Goal: Find specific page/section: Find specific page/section

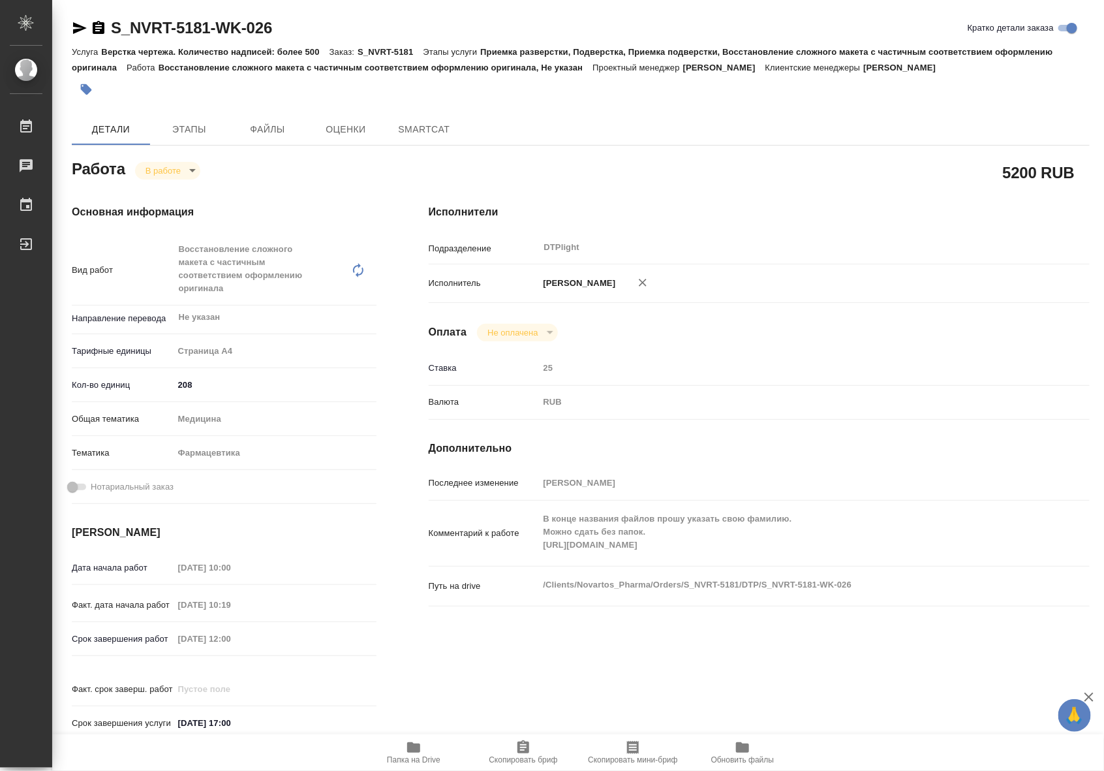
type textarea "x"
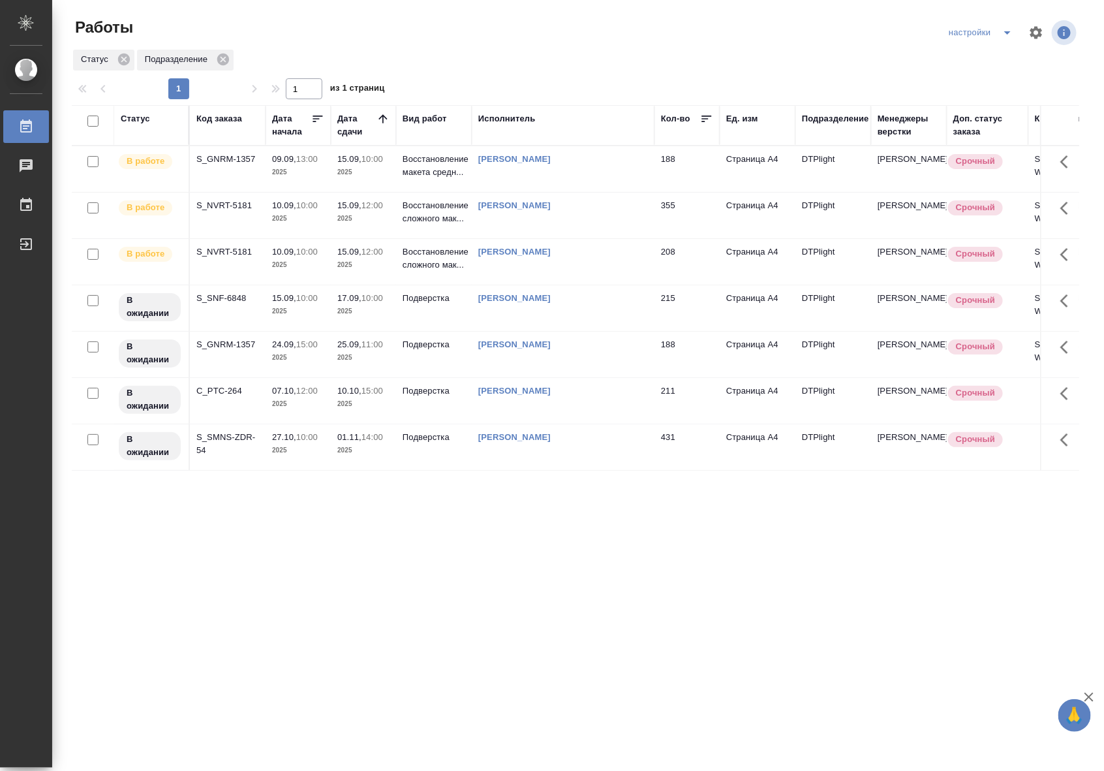
click at [537, 176] on td "[PERSON_NAME]" at bounding box center [563, 169] width 183 height 46
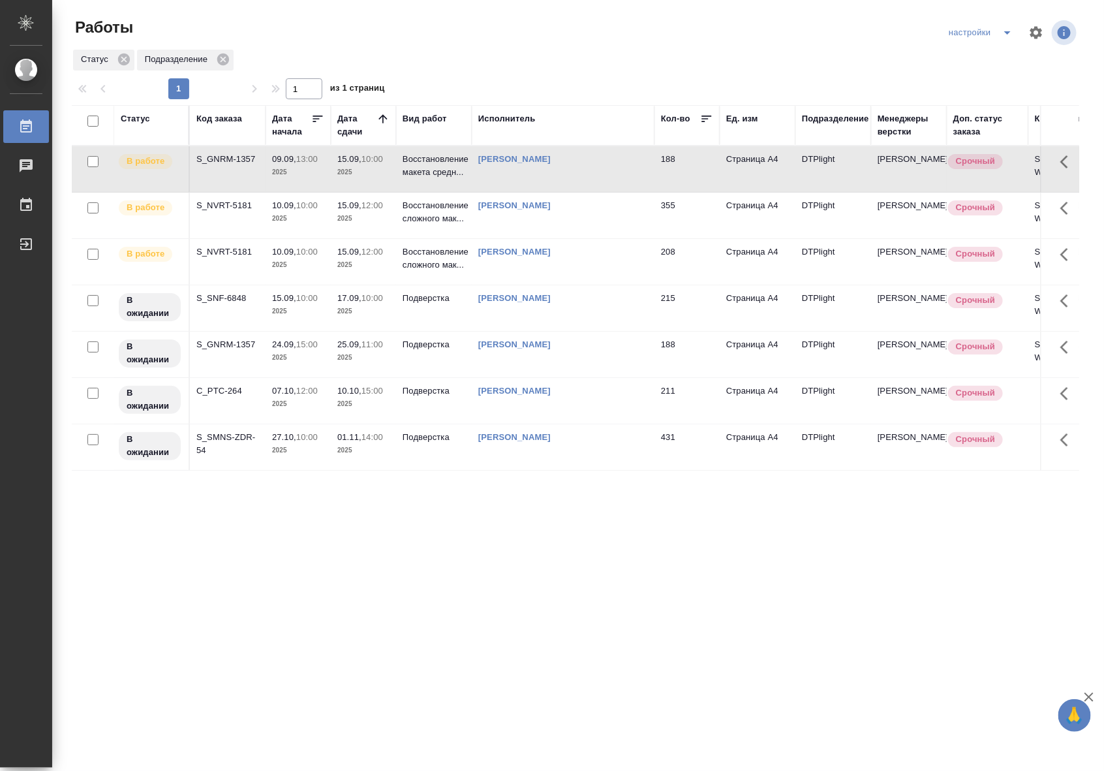
click at [537, 176] on td "[PERSON_NAME]" at bounding box center [563, 169] width 183 height 46
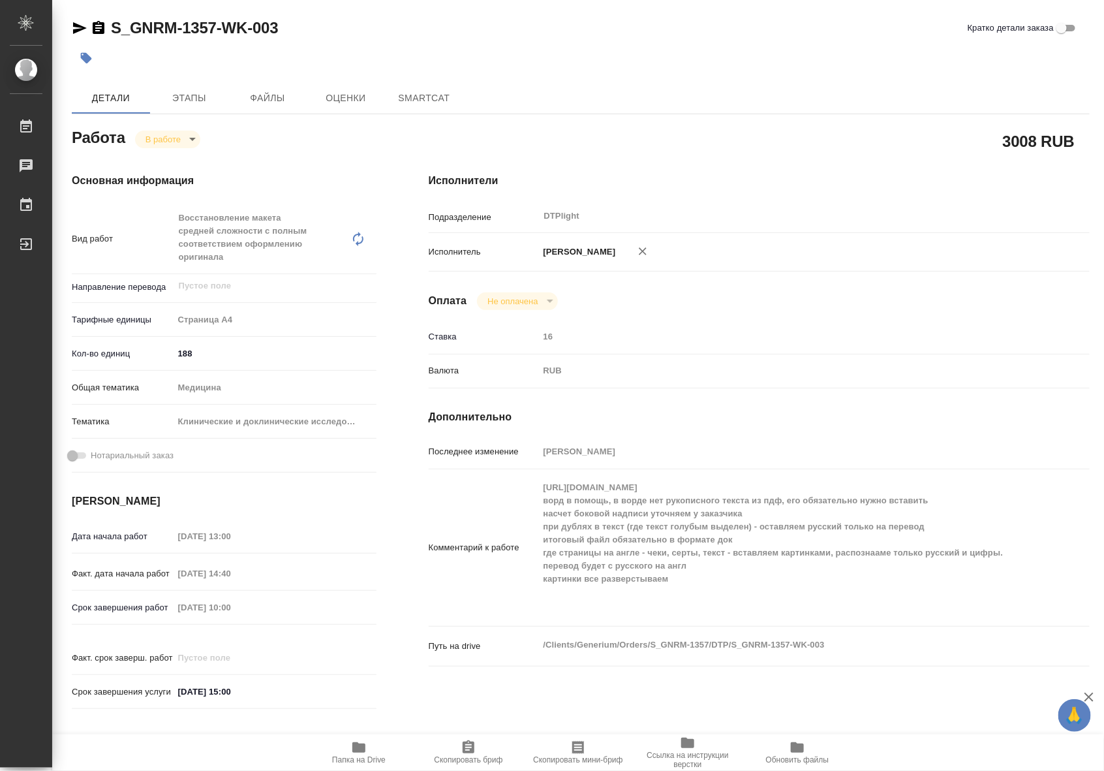
type textarea "x"
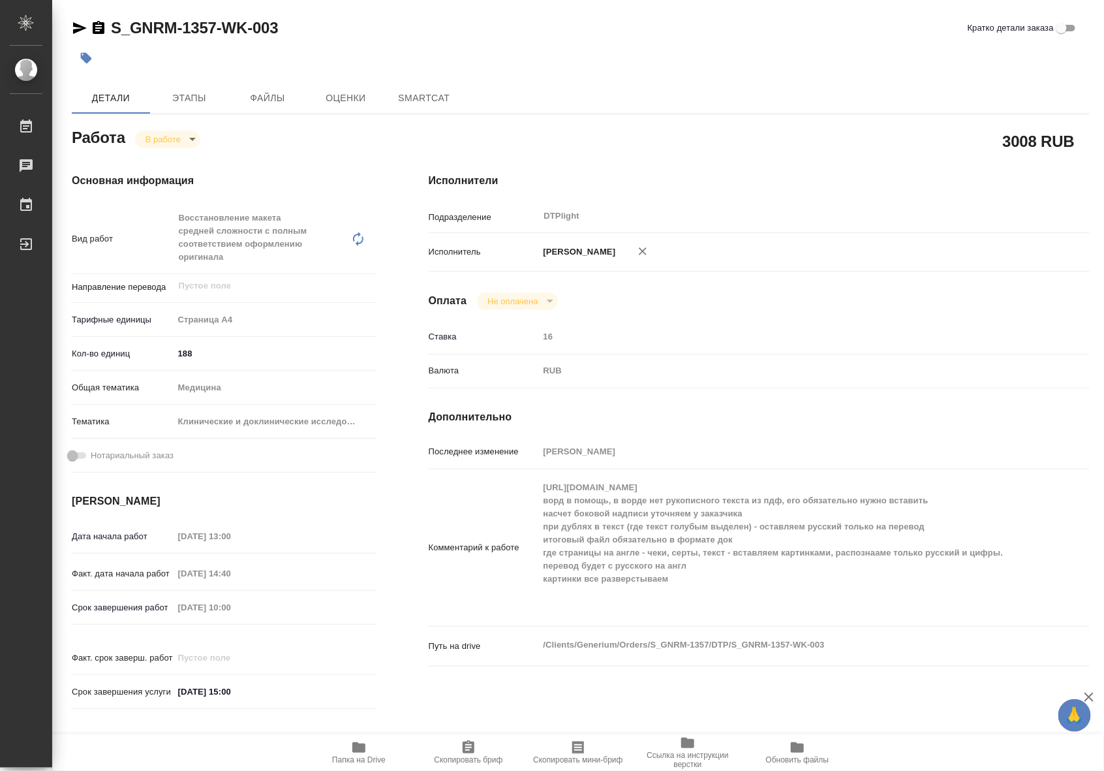
type textarea "x"
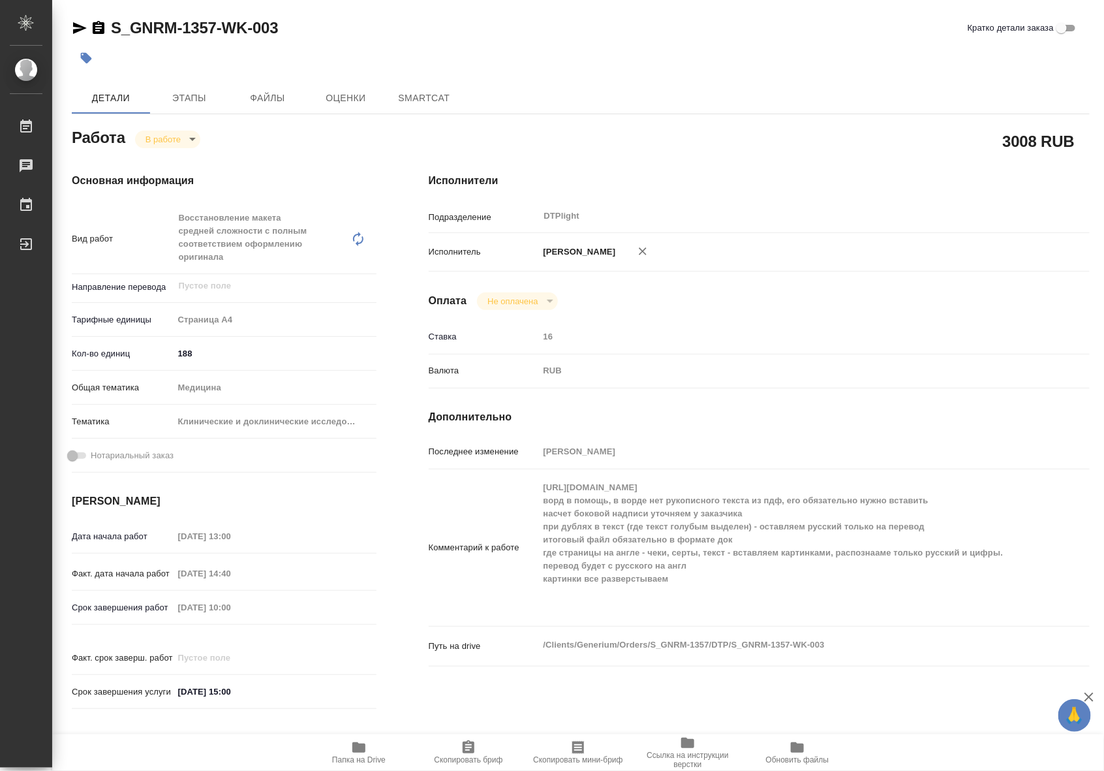
type textarea "x"
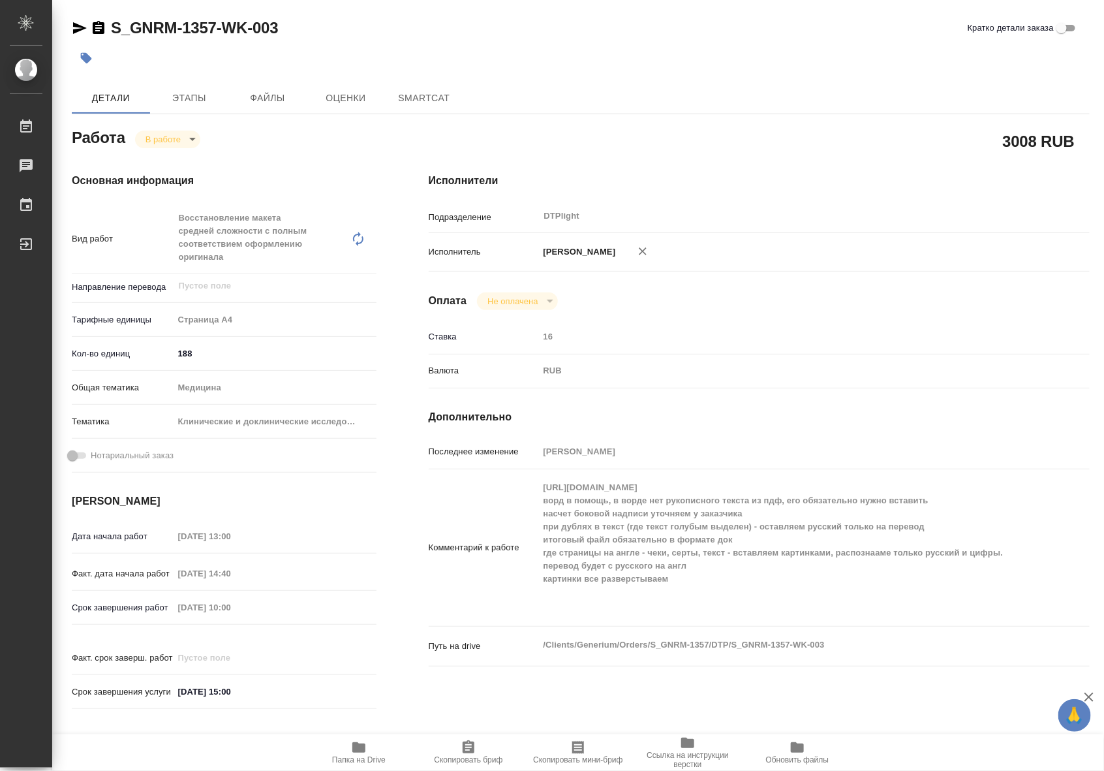
type textarea "x"
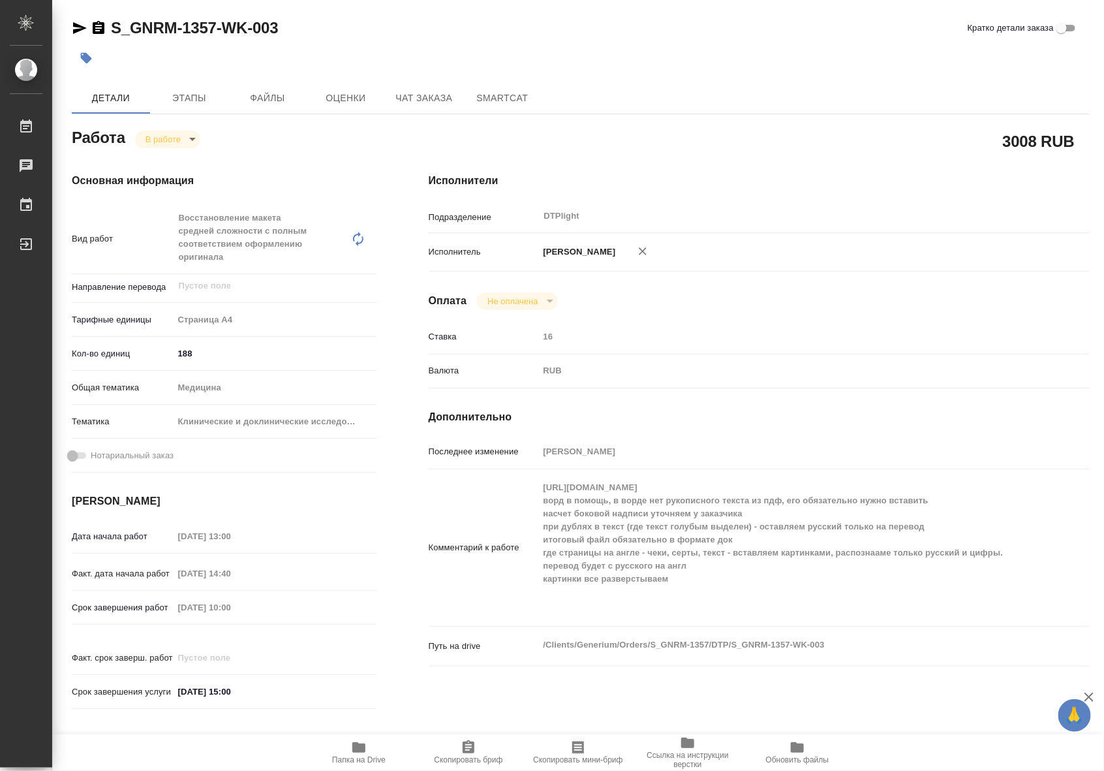
type textarea "x"
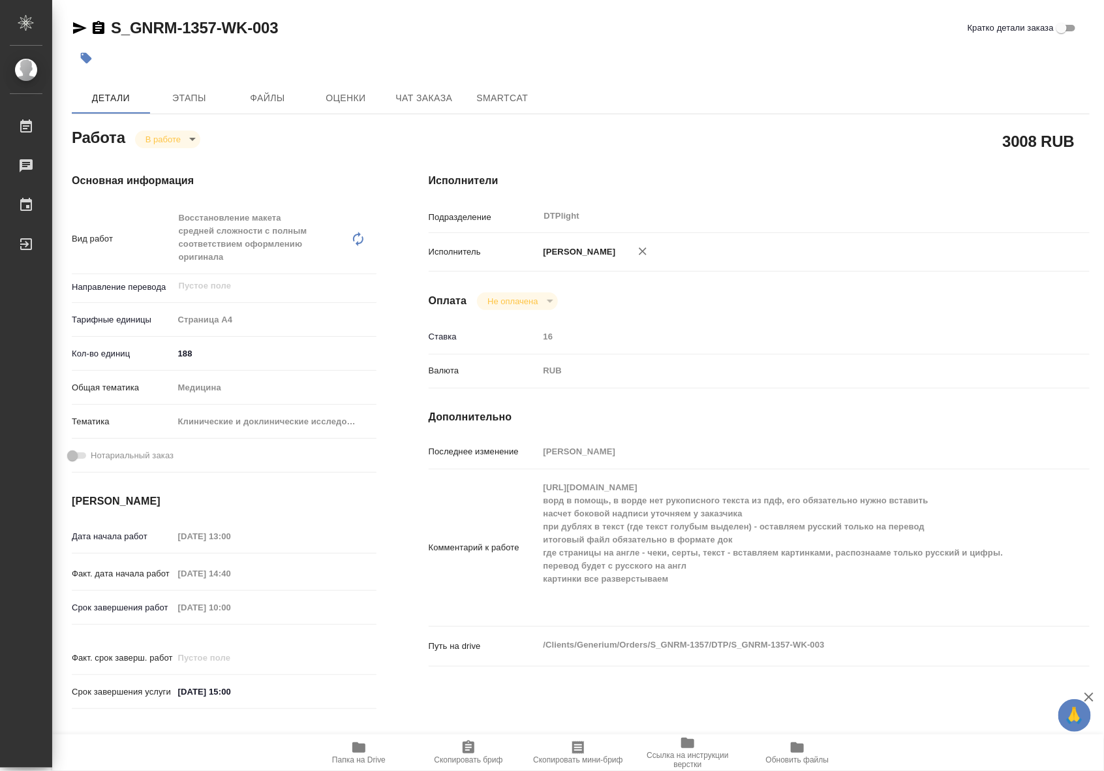
type textarea "x"
